Goal: Navigation & Orientation: Find specific page/section

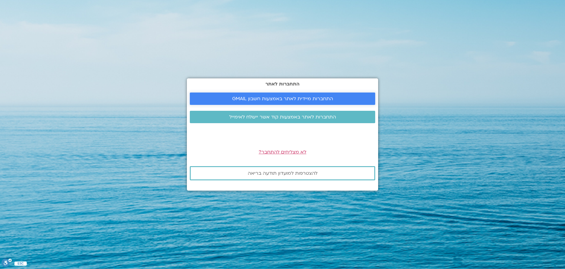
click at [285, 100] on span "התחברות מיידית לאתר באמצעות חשבון GMAIL" at bounding box center [282, 98] width 101 height 5
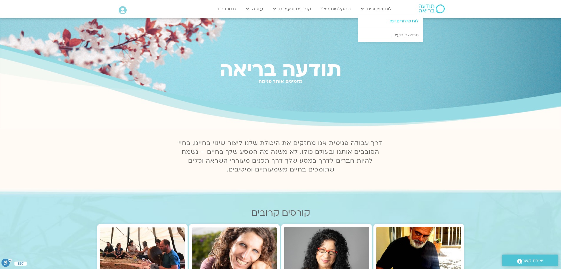
click at [402, 21] on link "לוח שידורים יומי" at bounding box center [390, 21] width 65 height 14
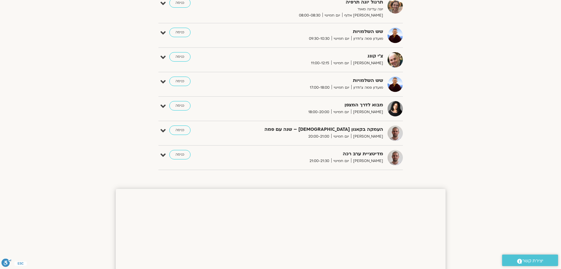
scroll to position [119, 0]
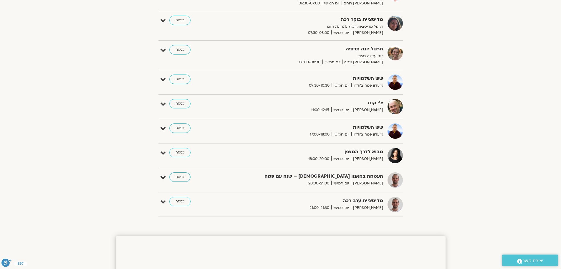
drag, startPoint x: 563, startPoint y: 52, endPoint x: 528, endPoint y: 92, distance: 52.6
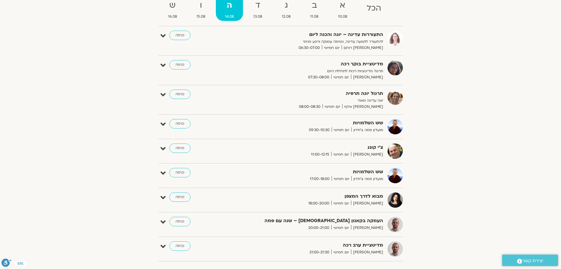
scroll to position [69, 0]
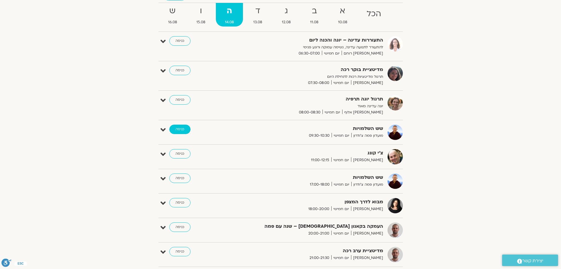
click at [177, 130] on link "כניסה" at bounding box center [179, 129] width 21 height 9
